Goal: Information Seeking & Learning: Learn about a topic

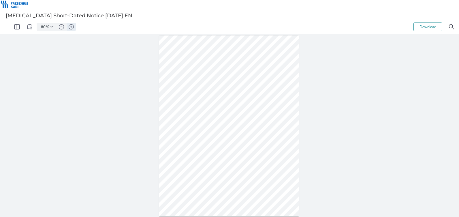
click at [70, 28] on img "Zoom in" at bounding box center [71, 26] width 5 height 5
type input "162"
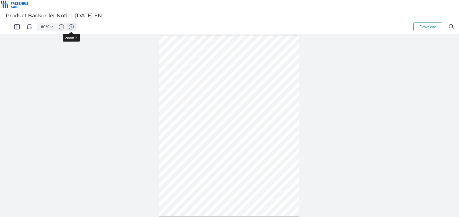
click at [70, 29] on img "Zoom in" at bounding box center [71, 26] width 5 height 5
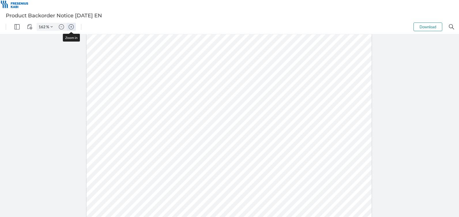
type input "212"
click at [71, 28] on img "Zoom in" at bounding box center [71, 26] width 5 height 5
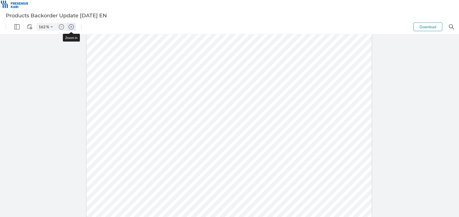
click at [71, 28] on img "Zoom in" at bounding box center [71, 26] width 5 height 5
type input "212"
